Goal: Task Accomplishment & Management: Use online tool/utility

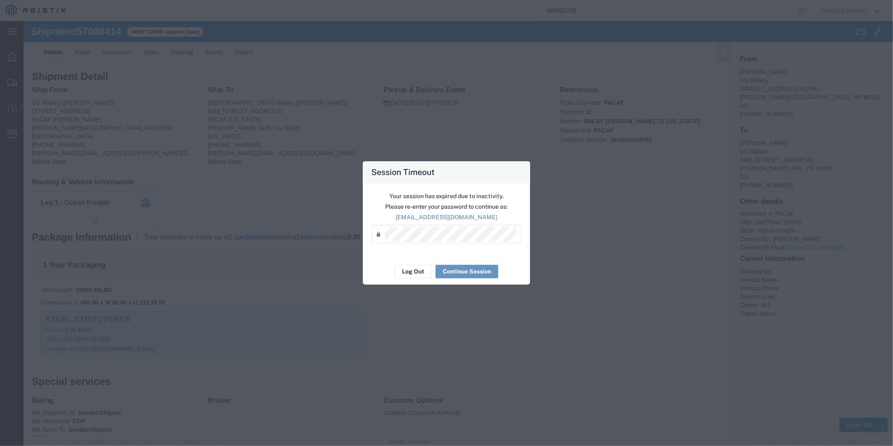
click at [472, 241] on div "Password *" at bounding box center [447, 234] width 150 height 18
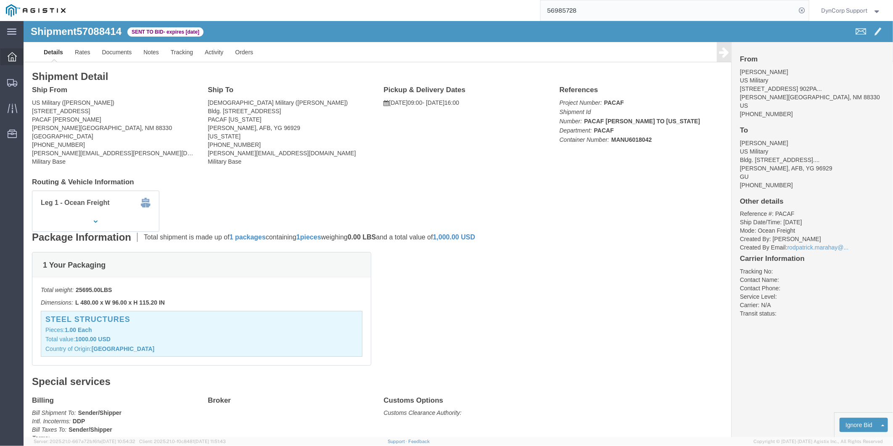
click at [18, 57] on div at bounding box center [12, 56] width 24 height 17
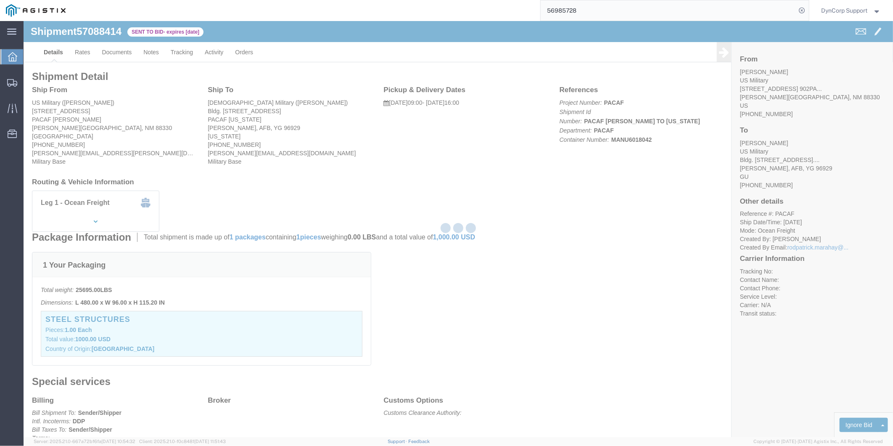
click at [8, 55] on icon at bounding box center [12, 56] width 9 height 9
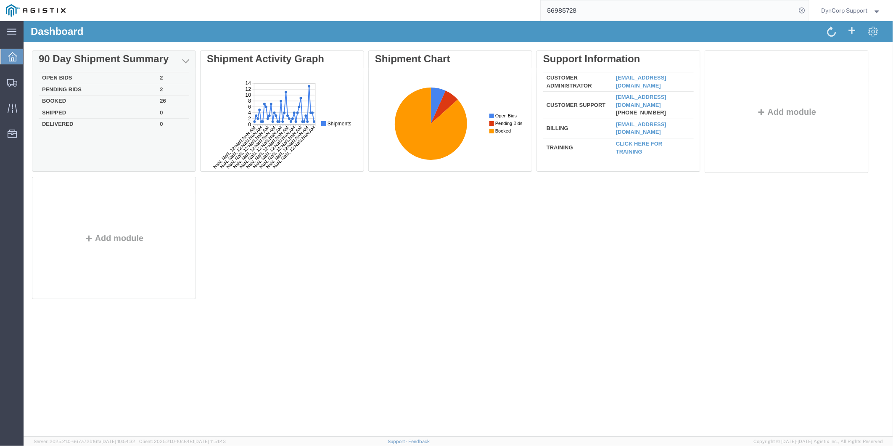
click at [55, 74] on td "Open Bids" at bounding box center [97, 78] width 118 height 12
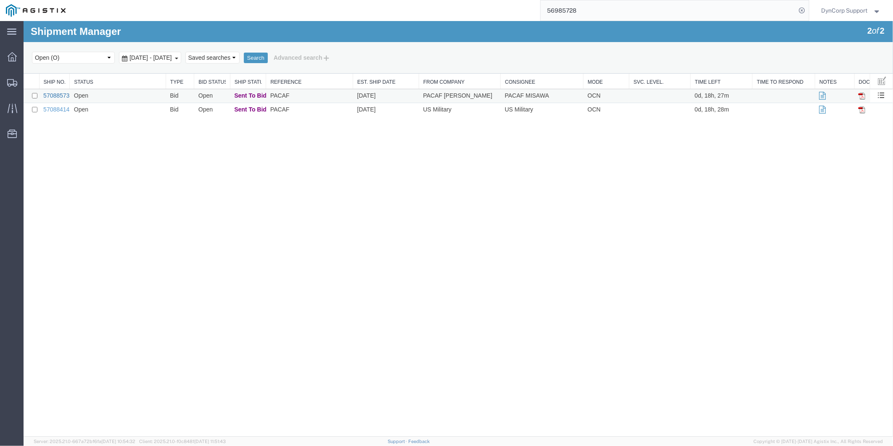
click at [49, 94] on link "57088573" at bounding box center [56, 95] width 26 height 7
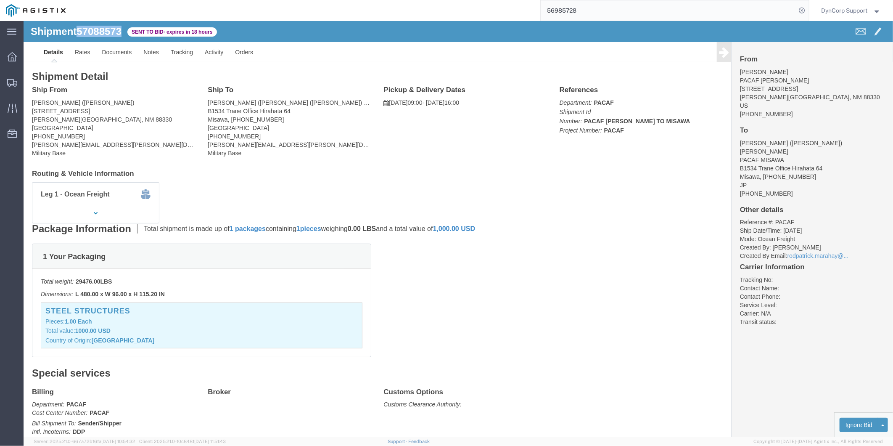
drag, startPoint x: 102, startPoint y: 10, endPoint x: 57, endPoint y: 8, distance: 44.6
click div "Shipment 57088573 Sent to Bid - expires in 18 hours"
copy span "57088573"
click at [8, 55] on icon at bounding box center [12, 56] width 9 height 9
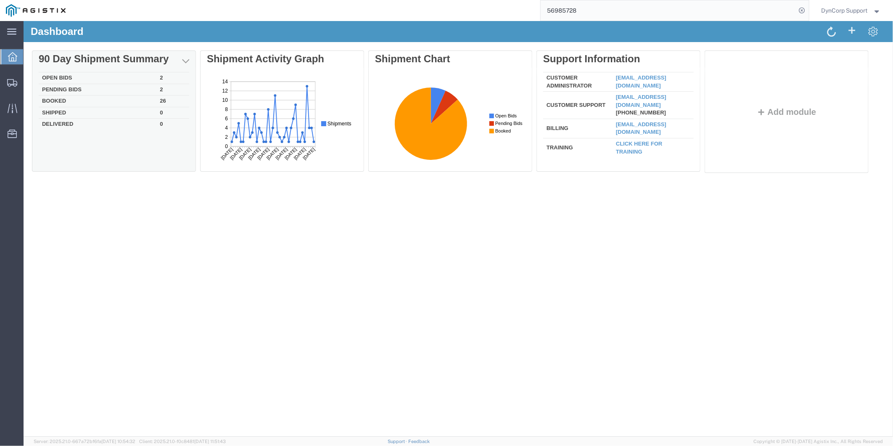
click at [51, 77] on td "Open Bids" at bounding box center [97, 78] width 118 height 12
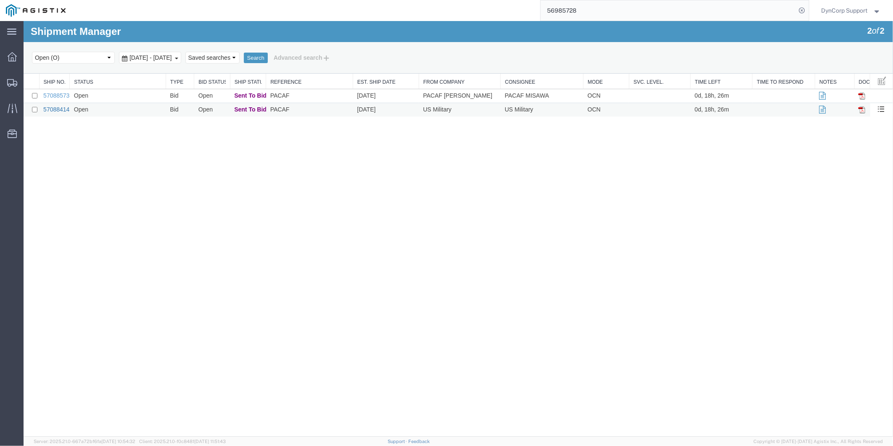
click at [58, 110] on link "57088414" at bounding box center [56, 109] width 26 height 7
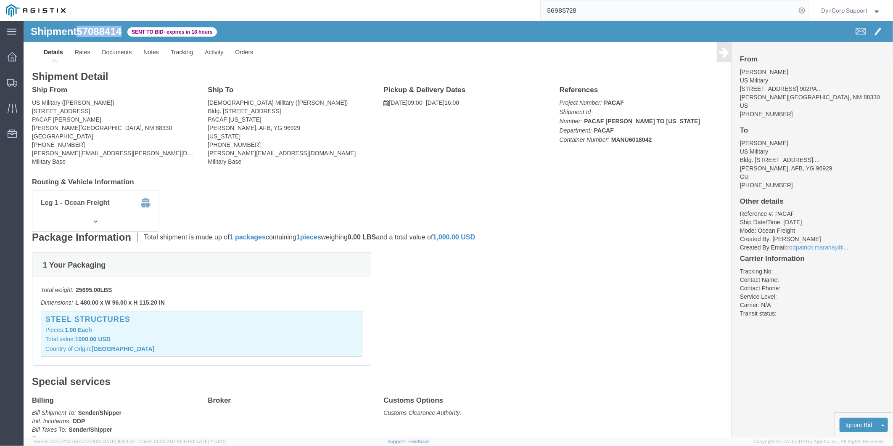
drag, startPoint x: 58, startPoint y: 14, endPoint x: 100, endPoint y: 15, distance: 42.1
click h1 "Shipment 57088414"
copy span "57088414"
click link "Enter / Modify Bid"
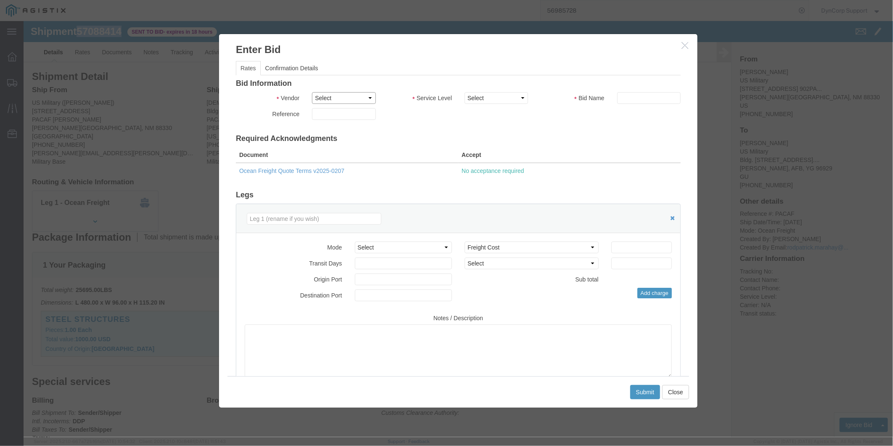
click select "Select Crane Worldwide [PERSON_NAME] International"
select select "141"
click select "Select Crane Worldwide [PERSON_NAME] International"
click select "Select 2 Day AM Service 2 Day PM 2 Day Service 3 - 5 Day 3 Day PM 3 Day Service…"
select select "20863"
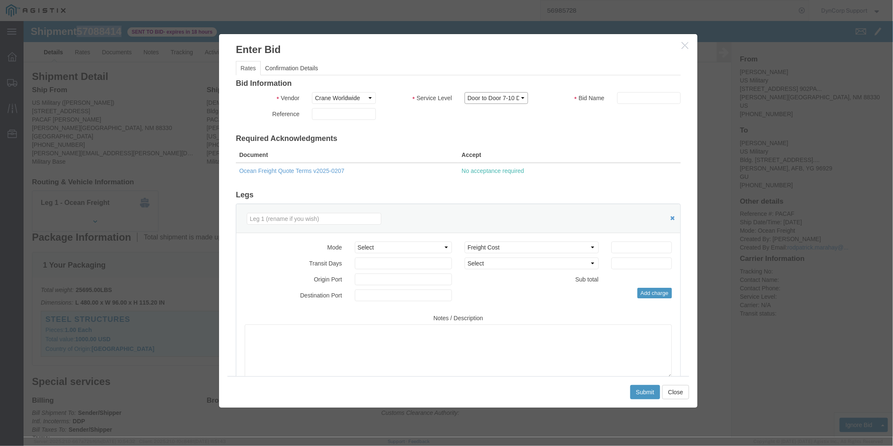
click select "Select 2 Day AM Service 2 Day PM 2 Day Service 3 - 5 Day 3 Day PM 3 Day Service…"
click input "text"
type input "57088414"
click input "number"
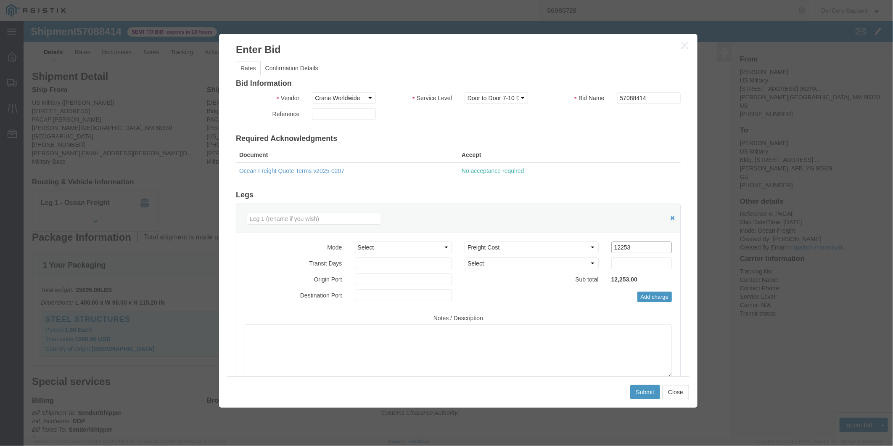
type input "12253"
click textarea
type textarea "DTD P1 Service"
click button "Submit"
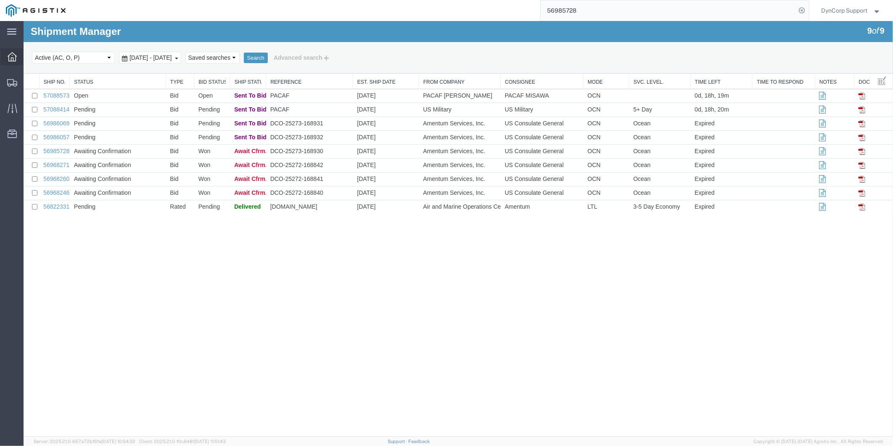
click at [11, 49] on div at bounding box center [12, 56] width 24 height 17
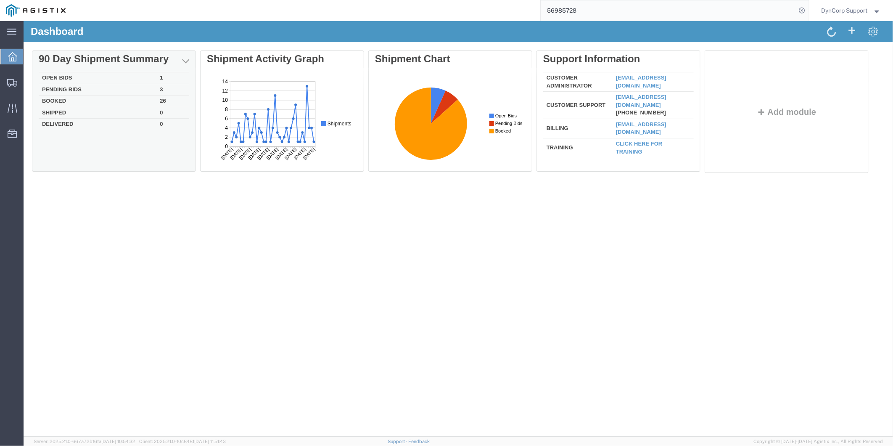
click at [51, 77] on div "Delete 90 Day Shipment Summary Open Bids 1 Pending Bids 3 Booked 26 Shipped 0 D…" at bounding box center [458, 113] width 853 height 126
click at [61, 77] on td "Open Bids" at bounding box center [97, 78] width 118 height 12
